Goal: Task Accomplishment & Management: Use online tool/utility

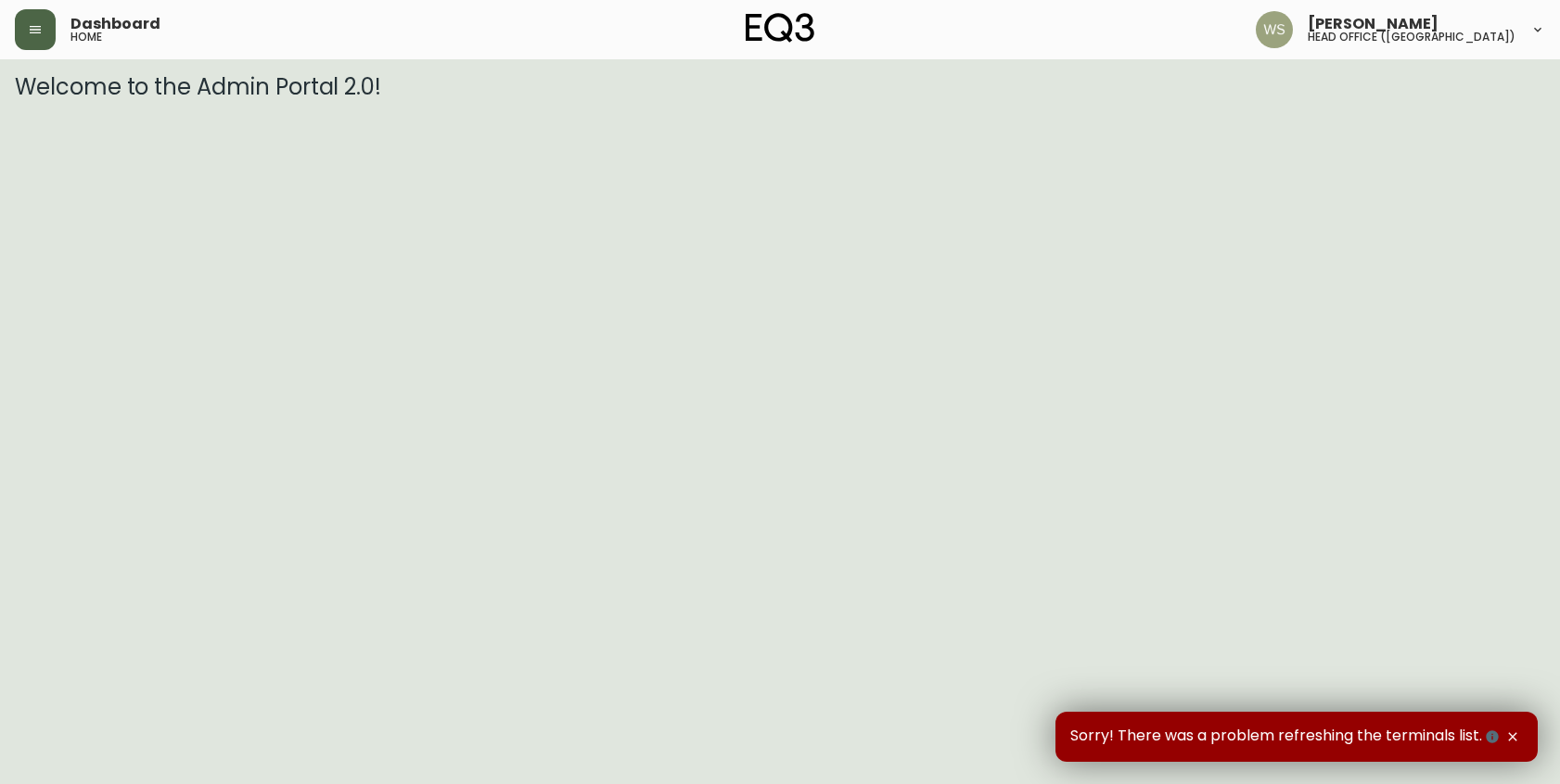
click at [26, 41] on button "button" at bounding box center [35, 29] width 41 height 41
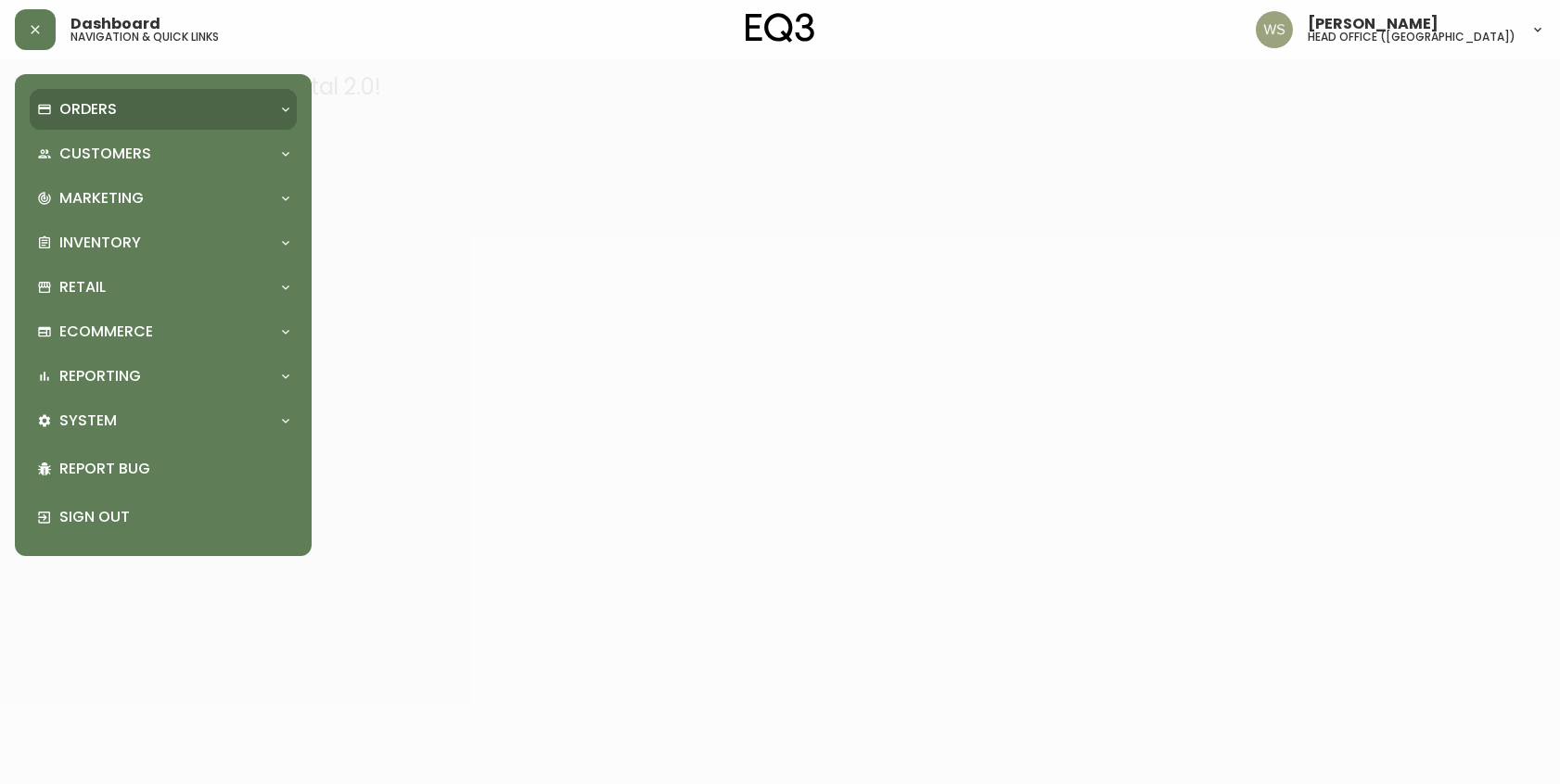
click at [62, 112] on p "Orders" at bounding box center [87, 109] width 58 height 21
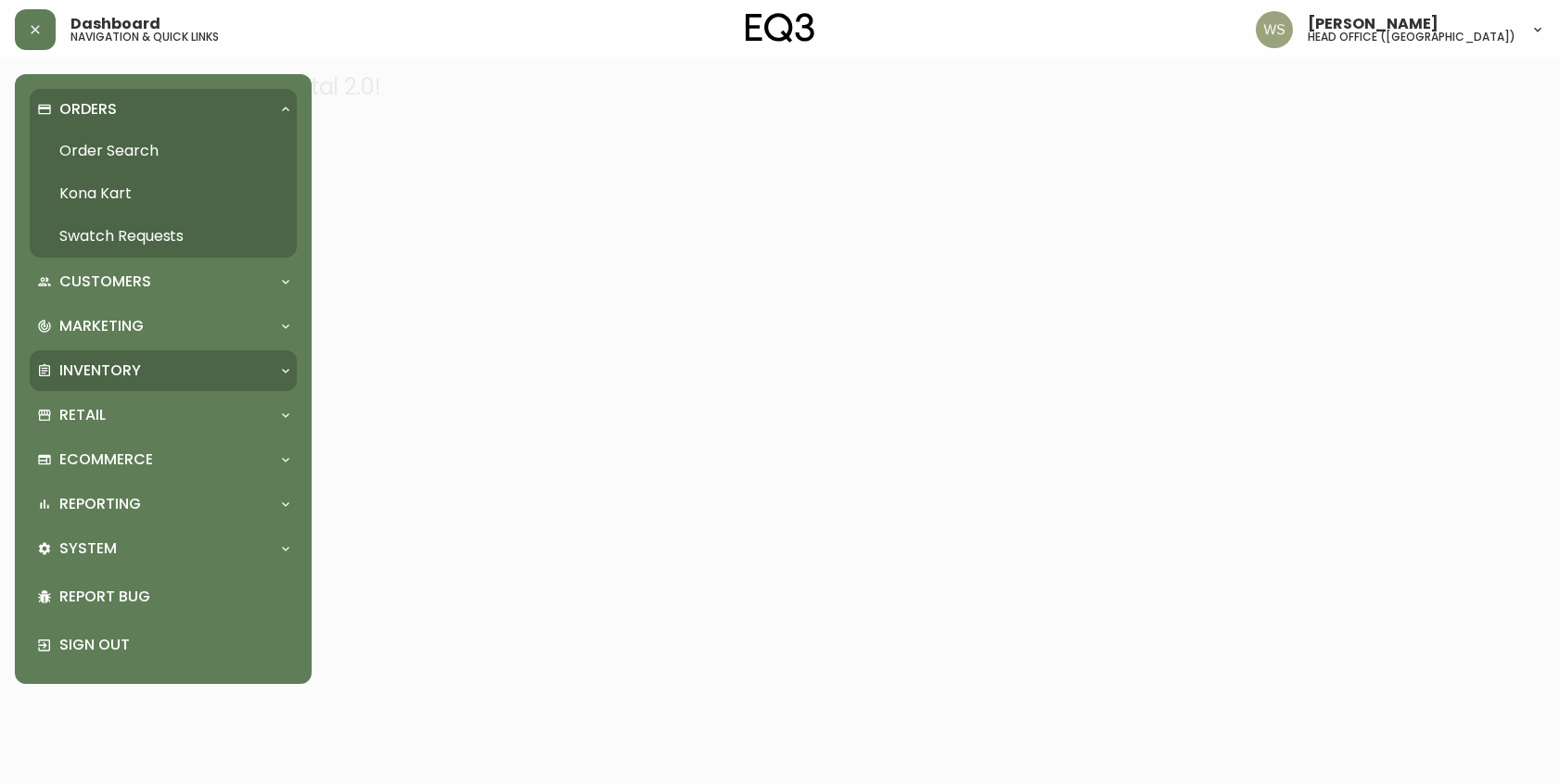
click at [108, 357] on div "Inventory" at bounding box center [163, 371] width 267 height 41
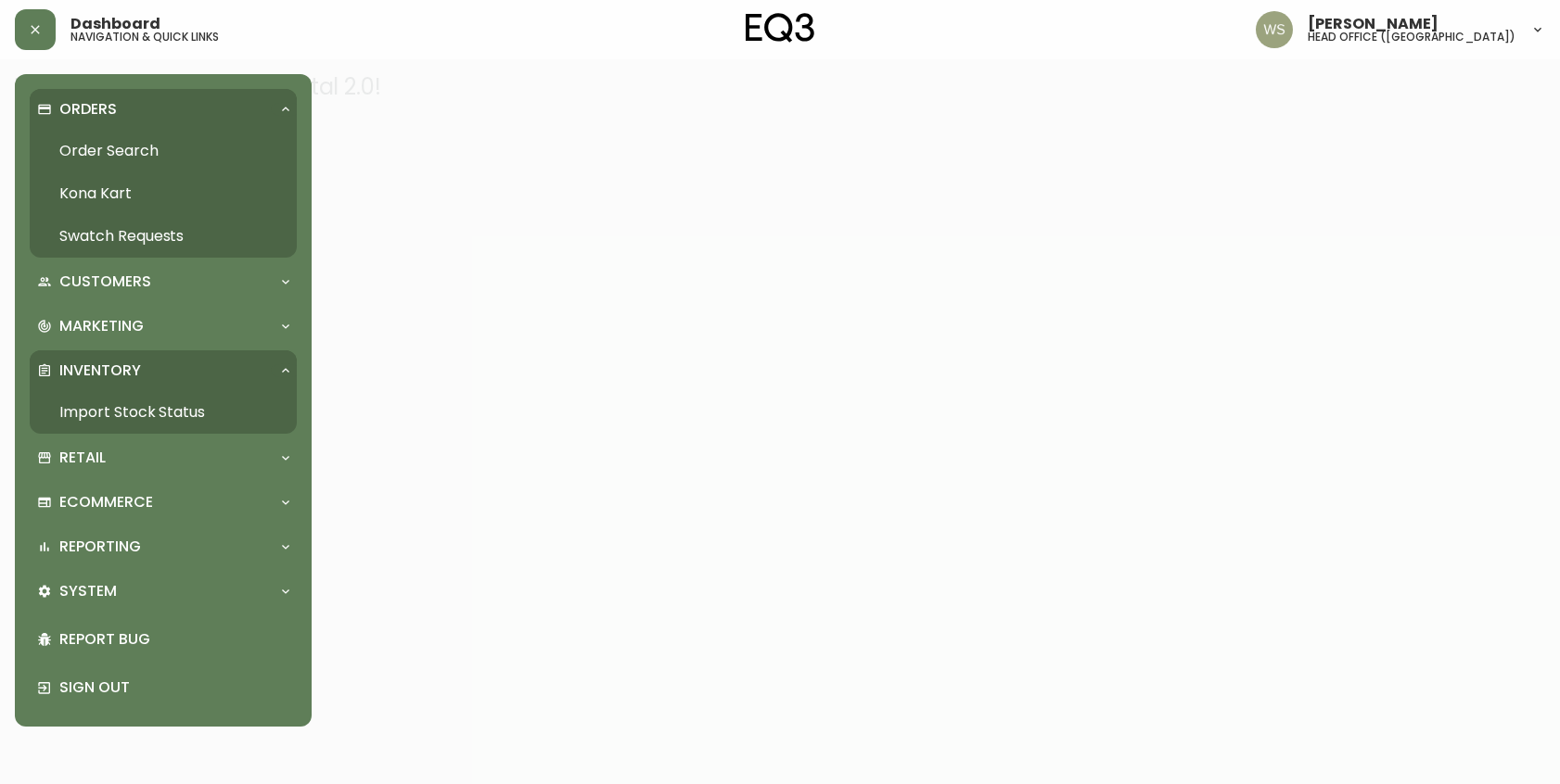
click at [87, 409] on link "Import Stock Status" at bounding box center [163, 412] width 267 height 42
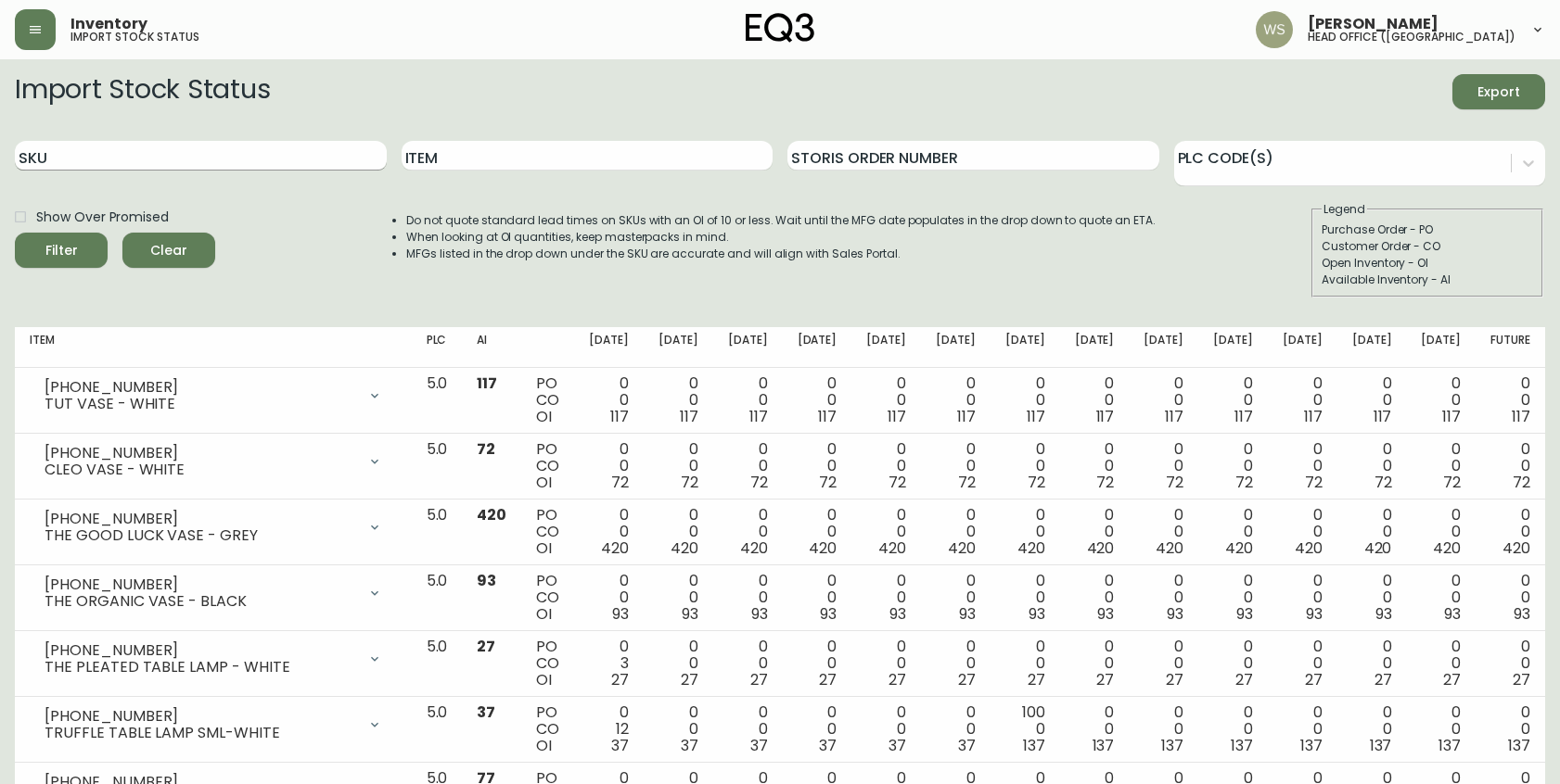
click at [193, 142] on input "SKU" at bounding box center [200, 156] width 372 height 29
click at [431, 161] on input "Item" at bounding box center [587, 156] width 372 height 29
click at [15, 233] on button "Filter" at bounding box center [61, 250] width 92 height 35
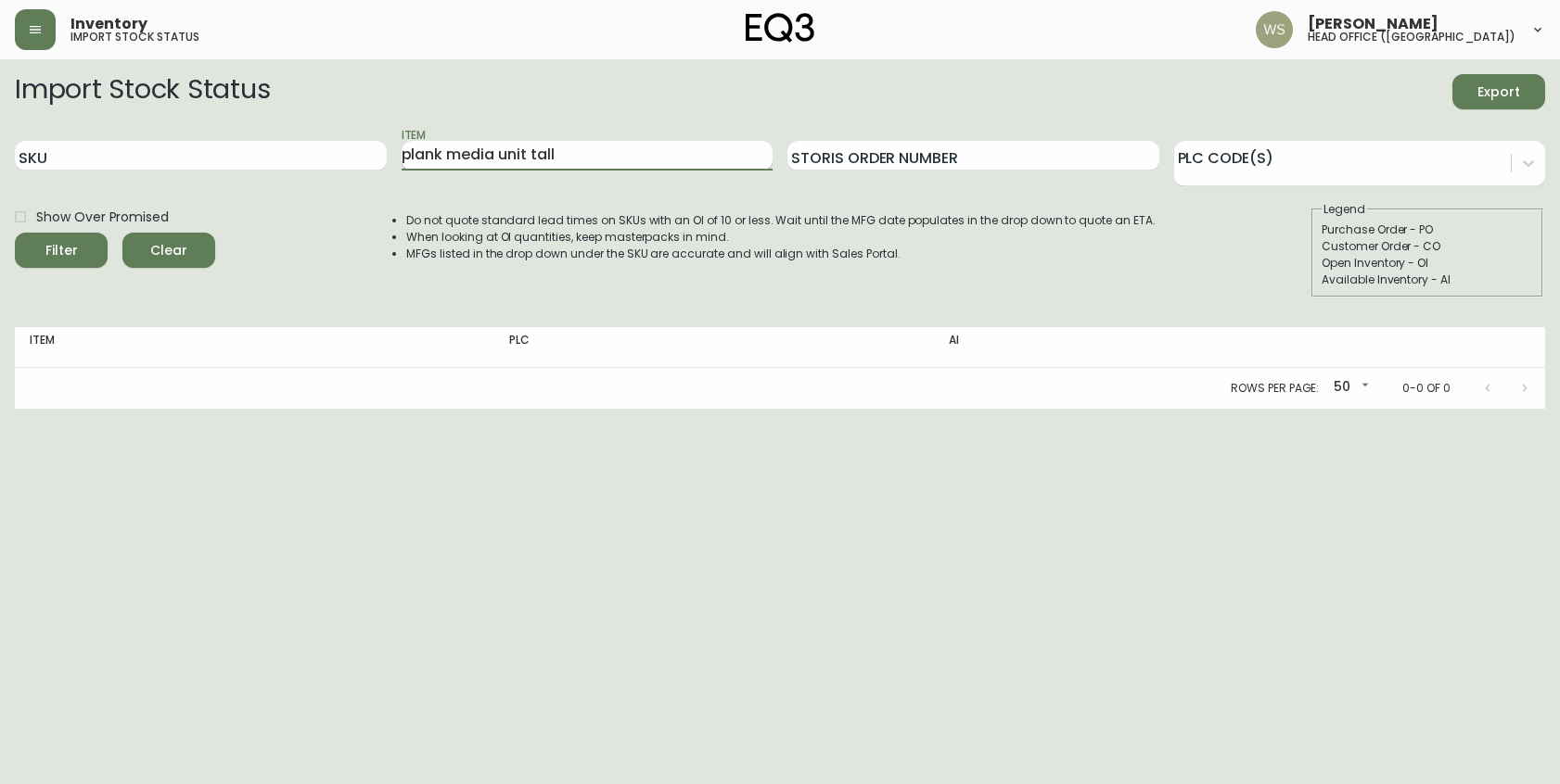
click at [531, 162] on input "plank media unit tall" at bounding box center [587, 156] width 372 height 29
type input "plank media unit"
click at [15, 233] on button "Filter" at bounding box center [61, 250] width 92 height 35
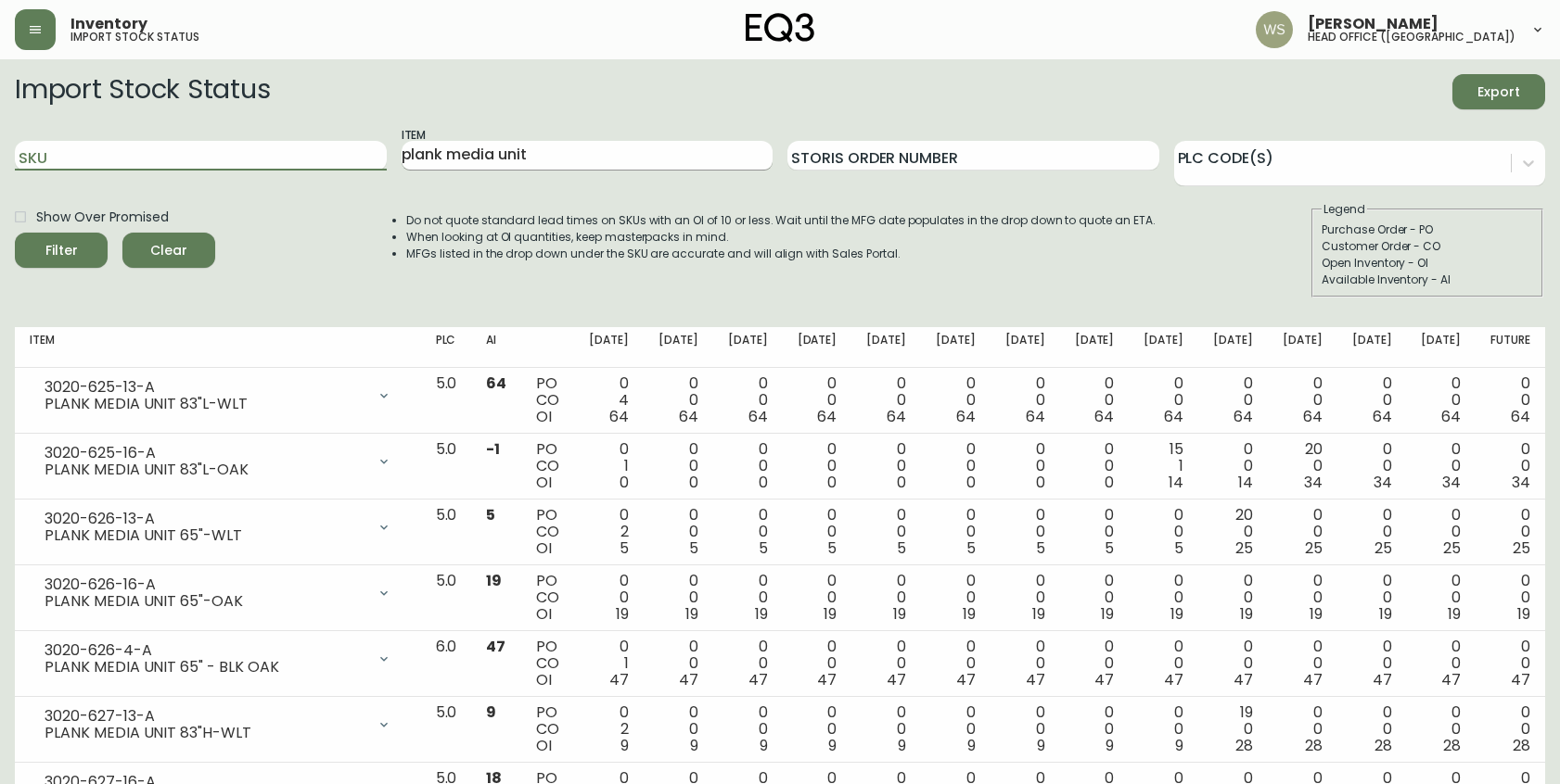
drag, startPoint x: 237, startPoint y: 158, endPoint x: 561, endPoint y: 153, distance: 324.0
click at [237, 158] on input "SKU" at bounding box center [200, 156] width 372 height 29
click at [561, 153] on input "plank media unit" at bounding box center [587, 156] width 372 height 29
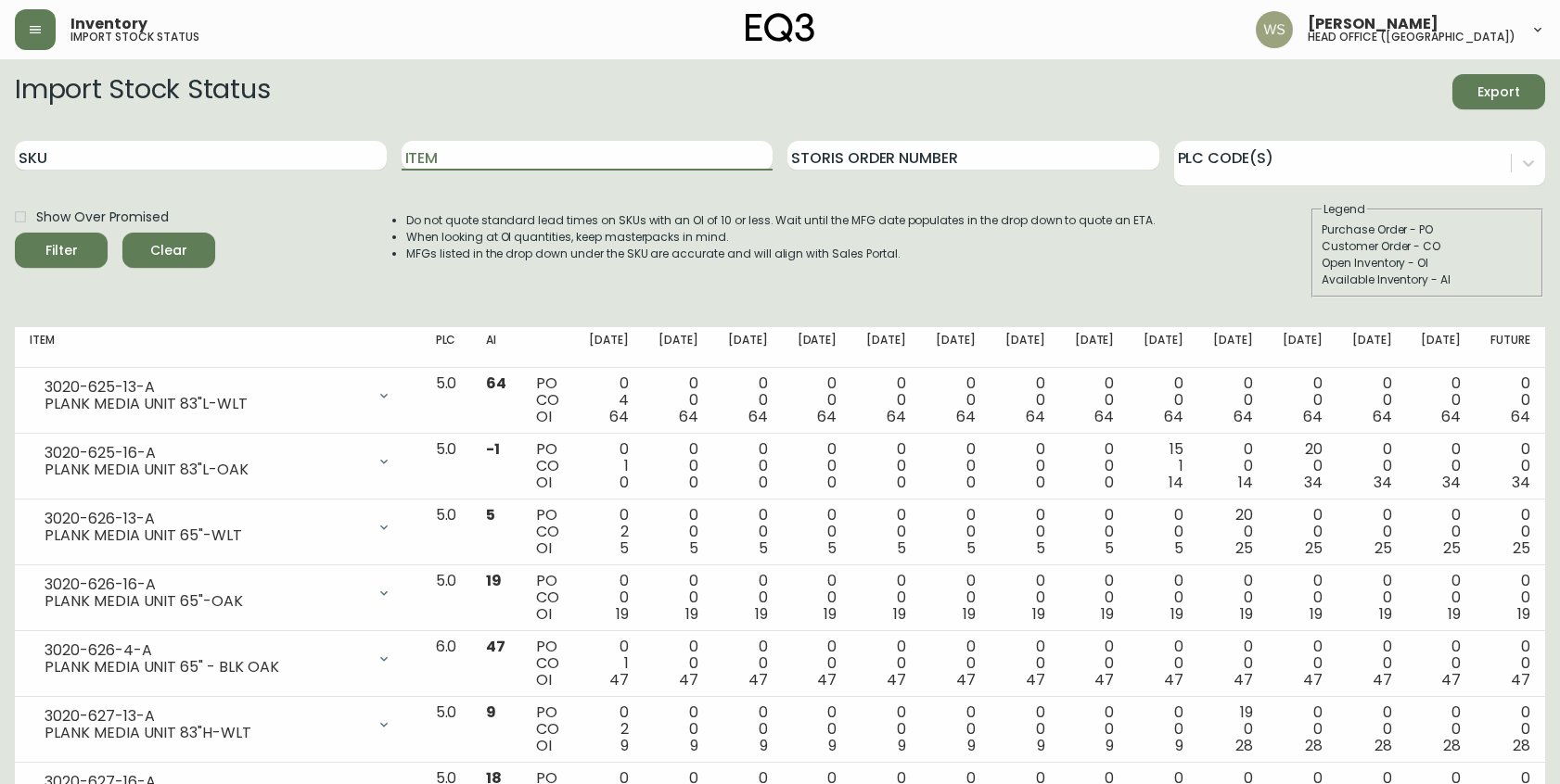
click at [239, 138] on div "SKU" at bounding box center [200, 155] width 372 height 60
click at [241, 145] on input "SKU" at bounding box center [200, 156] width 372 height 29
paste input "3020-627-13-A"
type input "3020-627-13-A"
click at [15, 233] on button "Filter" at bounding box center [61, 250] width 92 height 35
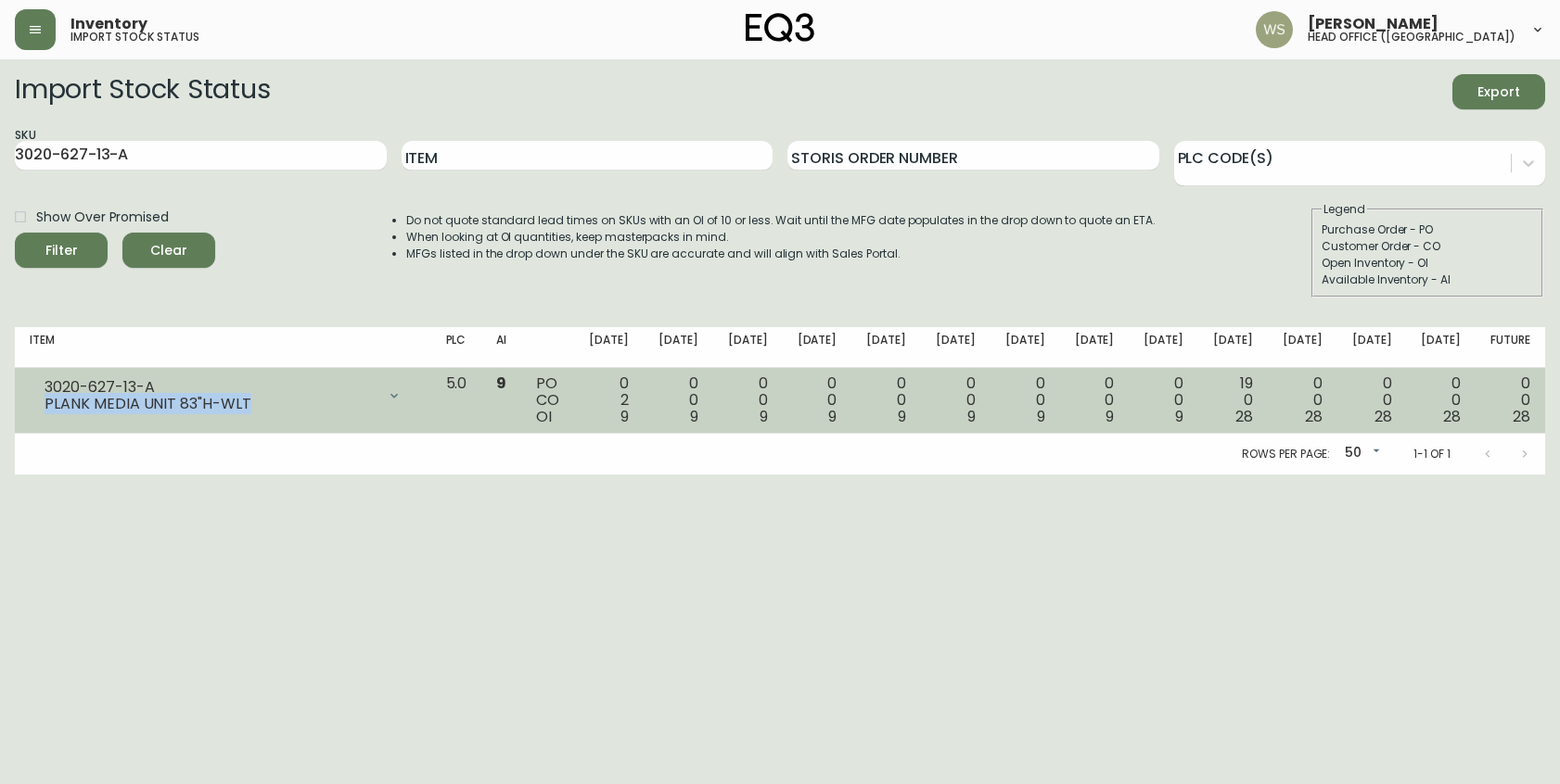
drag, startPoint x: 47, startPoint y: 403, endPoint x: 289, endPoint y: 400, distance: 242.0
click at [289, 400] on div "PLANK MEDIA UNIT 83"H-WLT" at bounding box center [209, 403] width 331 height 17
click at [296, 400] on div "PLANK MEDIA UNIT 83"H-WLT" at bounding box center [209, 403] width 331 height 17
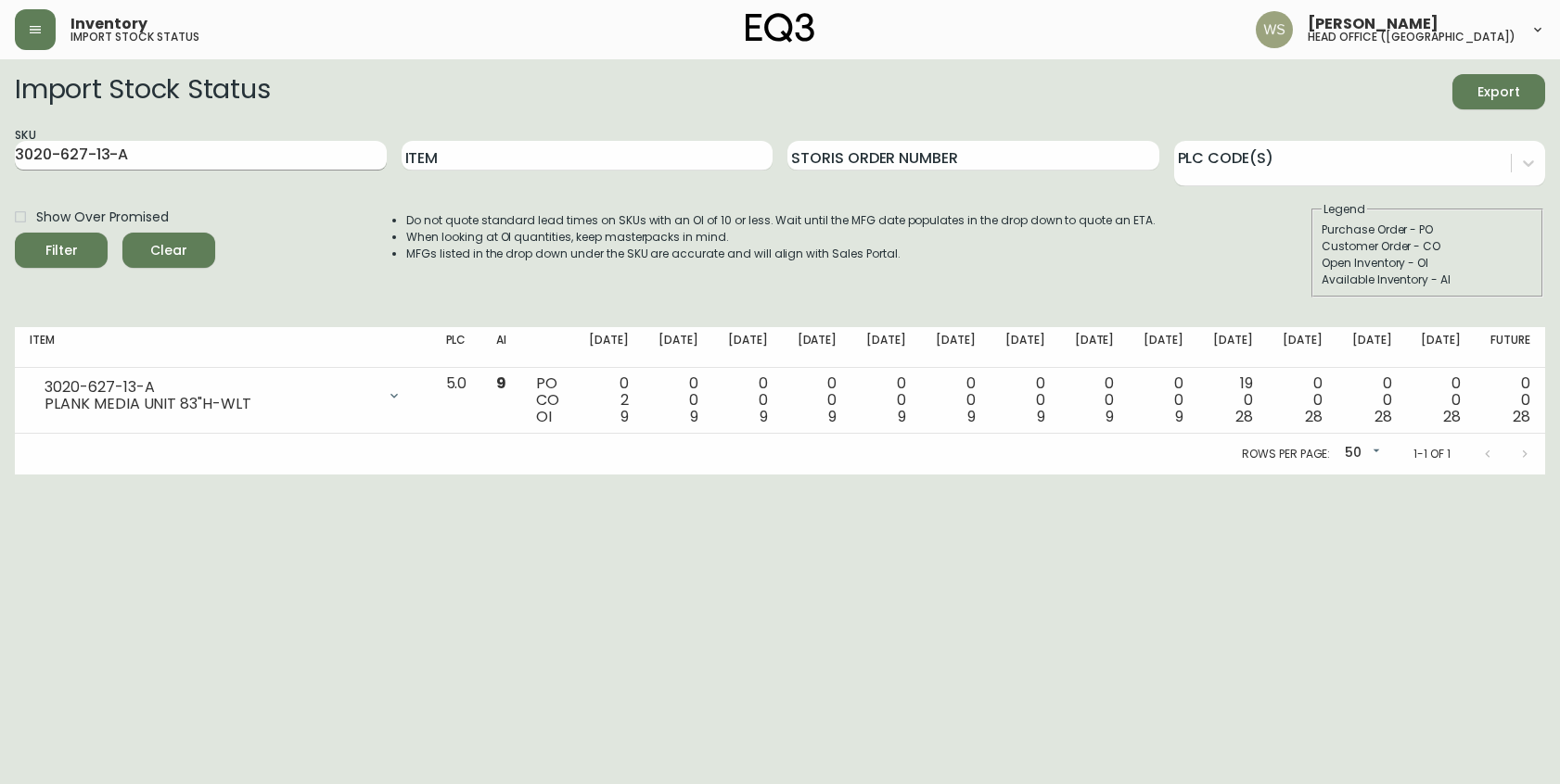
click at [154, 160] on input "3020-627-13-A" at bounding box center [200, 156] width 372 height 29
type input "[PERSON_NAME]"
click at [15, 233] on button "Filter" at bounding box center [61, 250] width 92 height 35
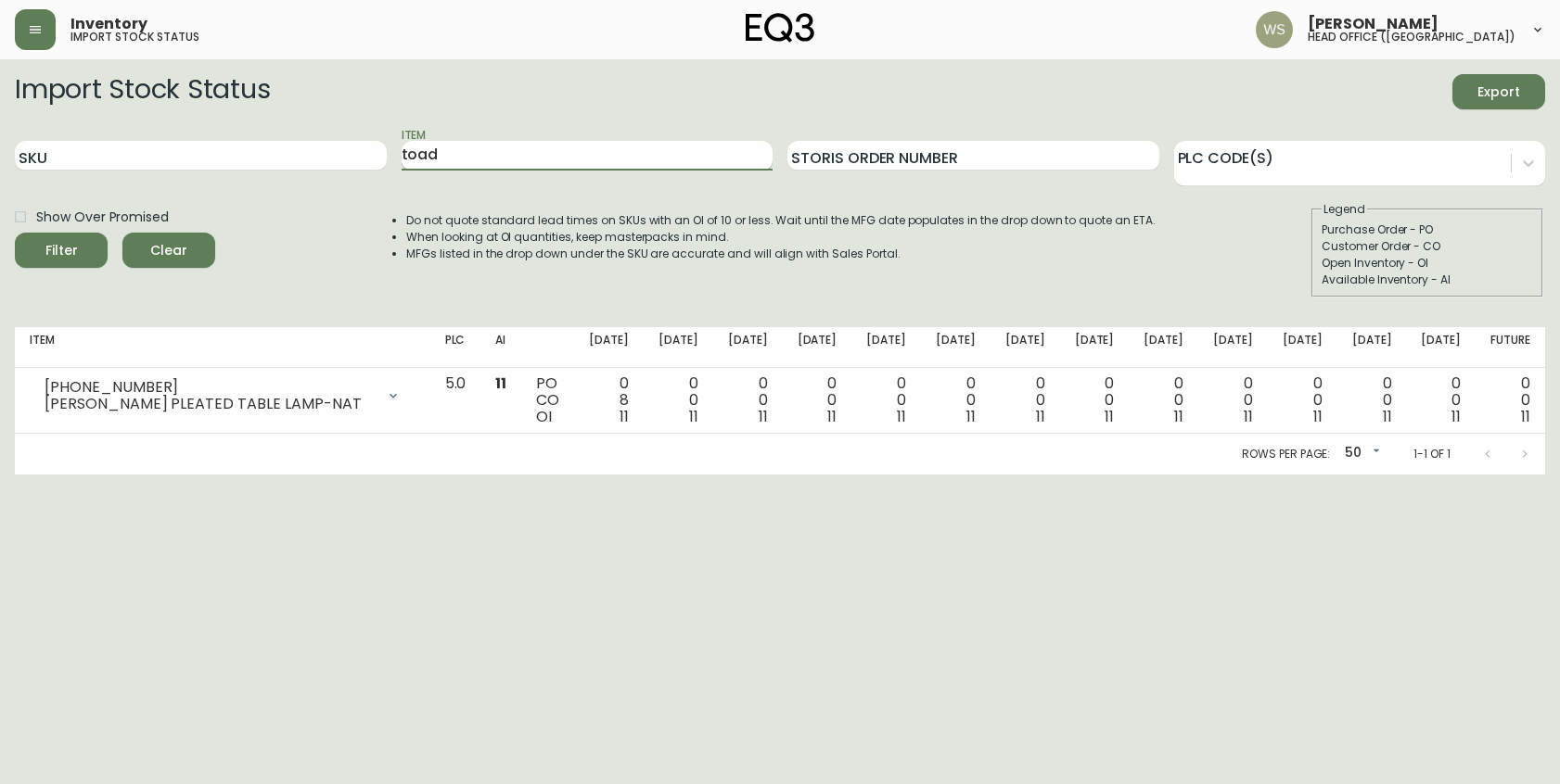
click at [15, 233] on button "Filter" at bounding box center [61, 250] width 92 height 35
click at [499, 156] on input "toad" at bounding box center [587, 156] width 372 height 29
type input "[PERSON_NAME]"
click at [15, 233] on button "Filter" at bounding box center [61, 250] width 92 height 35
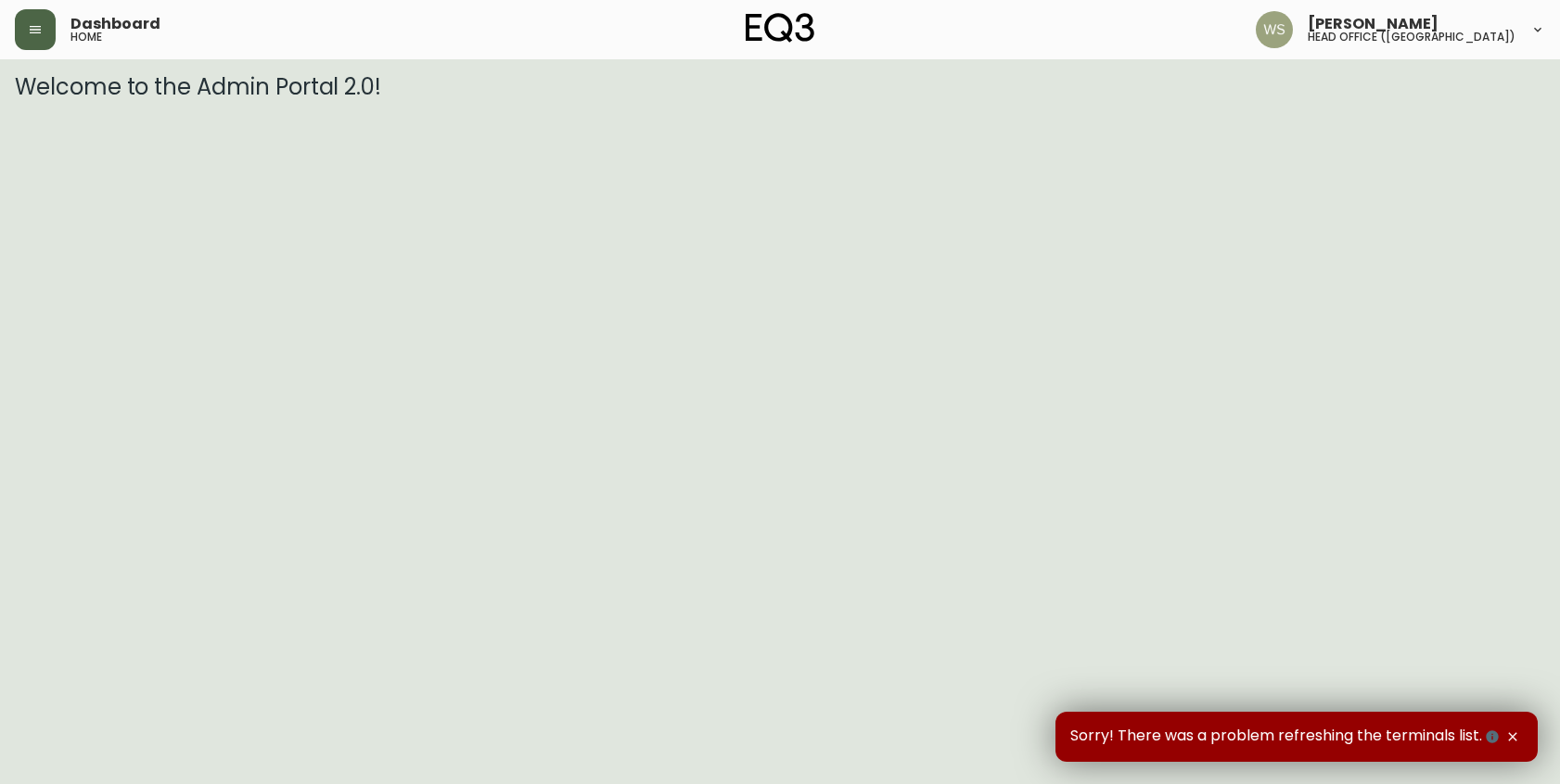
click at [44, 37] on button "button" at bounding box center [35, 29] width 41 height 41
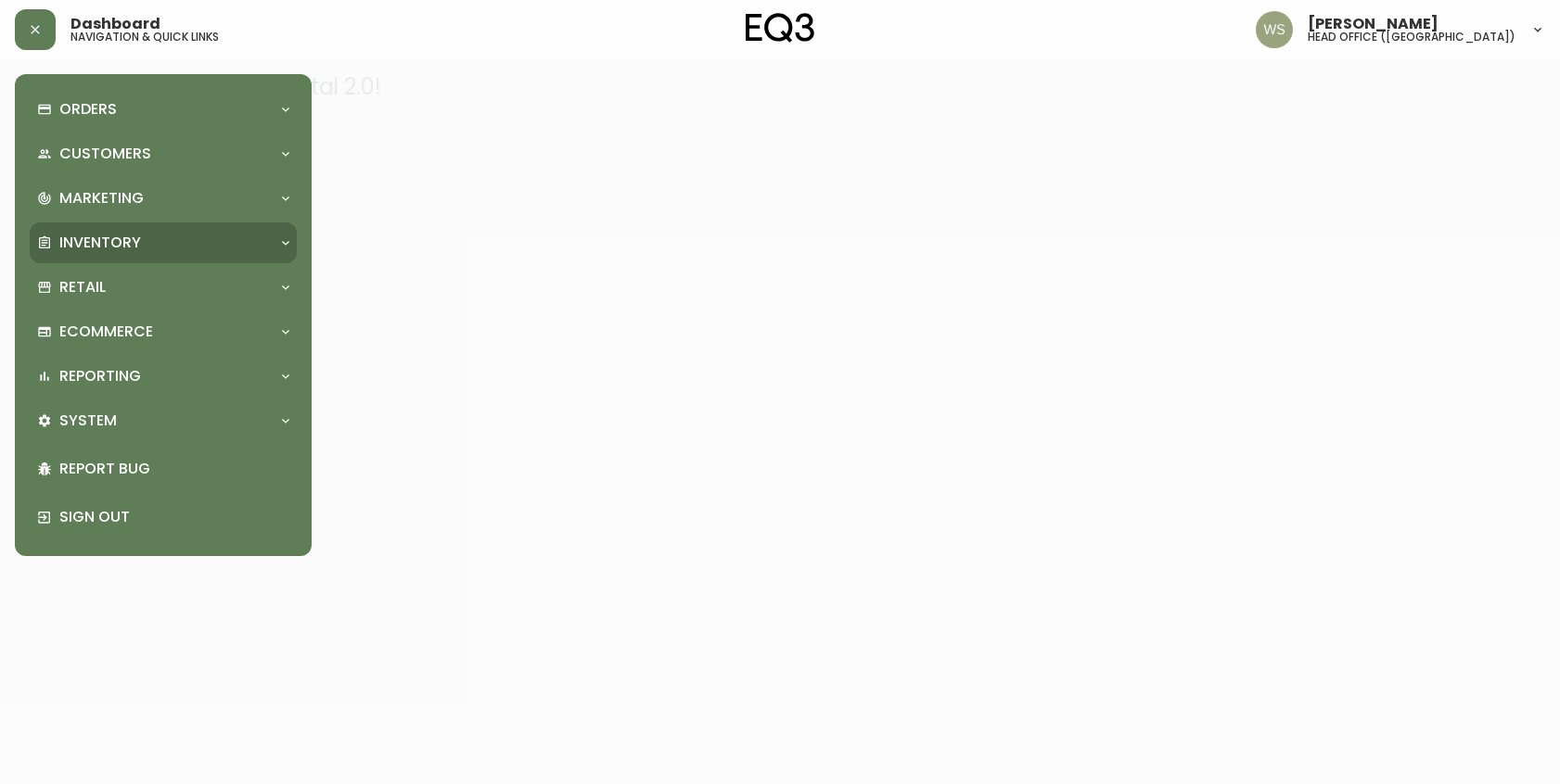
drag, startPoint x: 102, startPoint y: 235, endPoint x: 104, endPoint y: 252, distance: 17.1
click at [102, 236] on p "Inventory" at bounding box center [99, 242] width 81 height 21
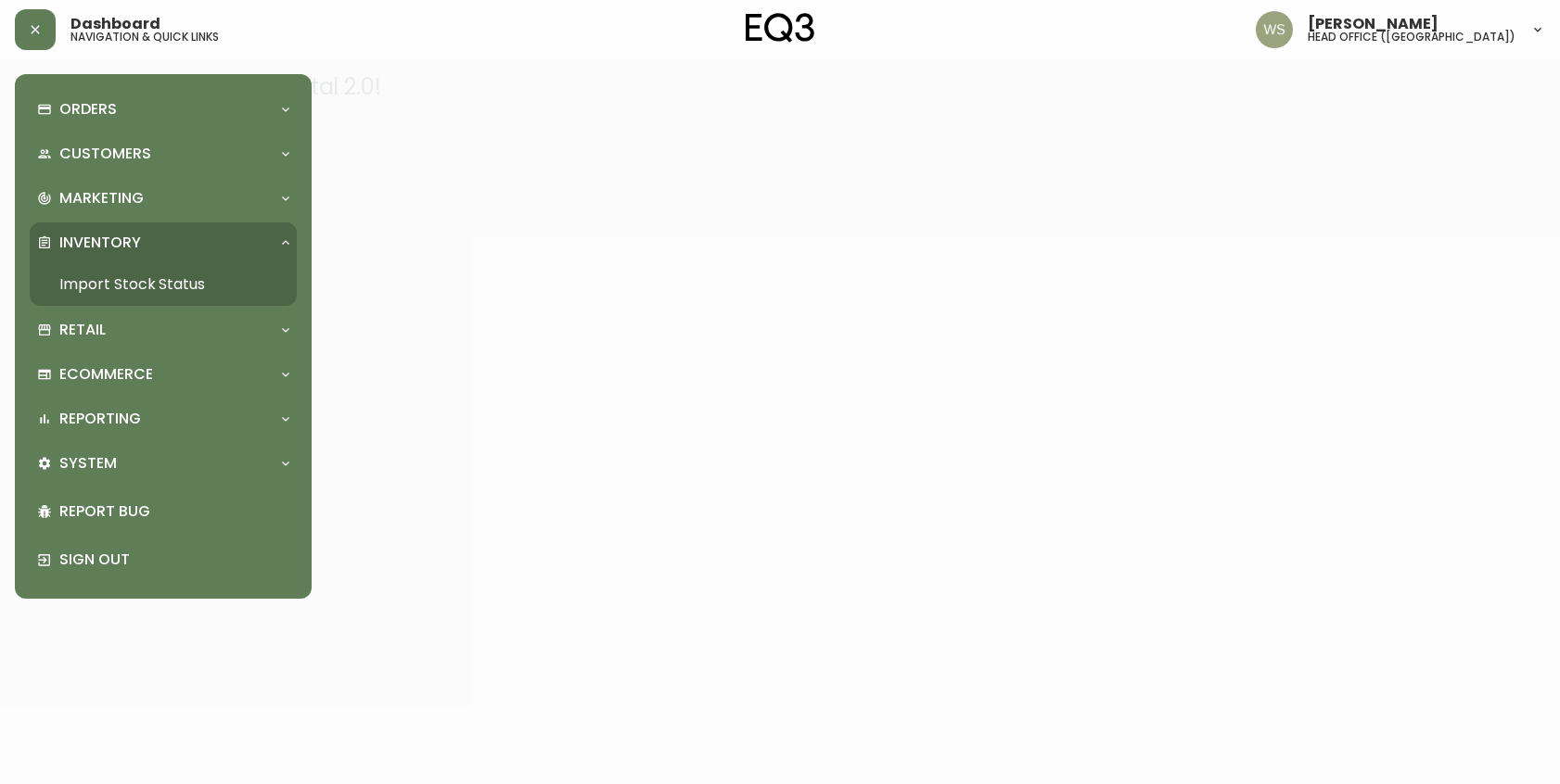
click at [107, 286] on link "Import Stock Status" at bounding box center [163, 284] width 267 height 42
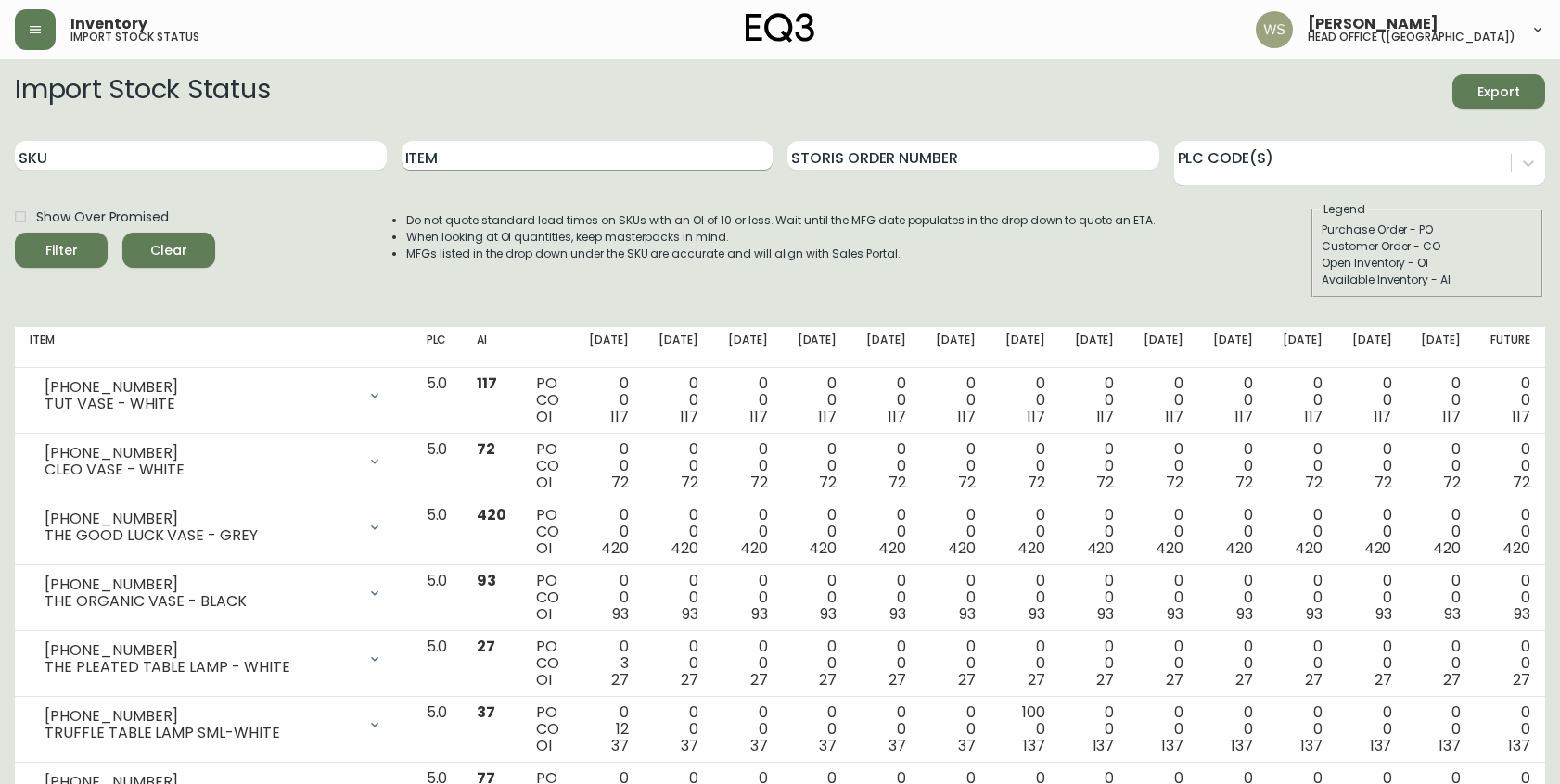
click at [450, 149] on input "Item" at bounding box center [587, 156] width 372 height 29
click at [15, 233] on button "Filter" at bounding box center [61, 250] width 92 height 35
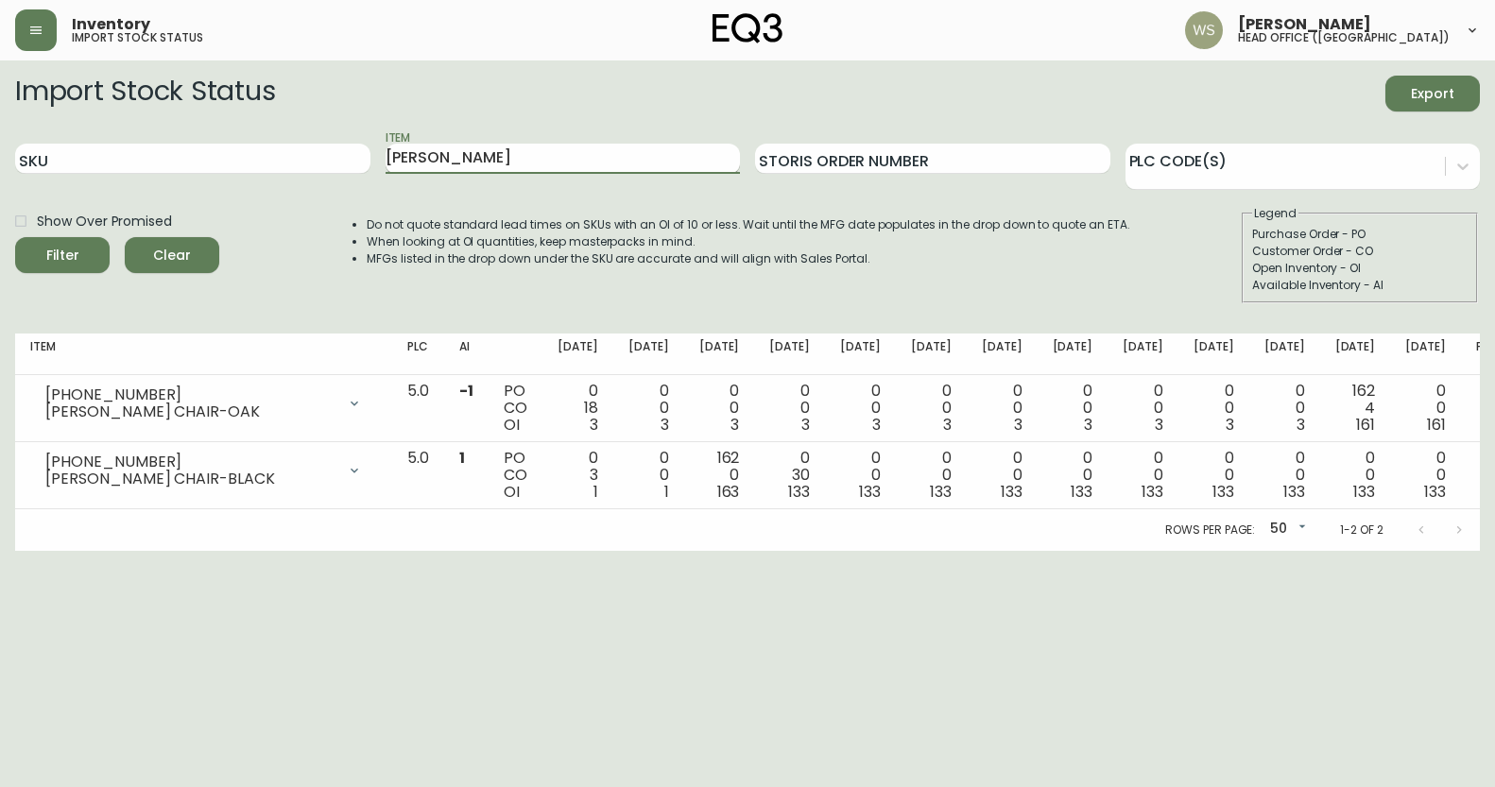
click at [561, 148] on input "lena" at bounding box center [562, 159] width 355 height 30
type input "louis"
click at [15, 237] on button "Filter" at bounding box center [62, 255] width 94 height 36
